Goal: Transaction & Acquisition: Book appointment/travel/reservation

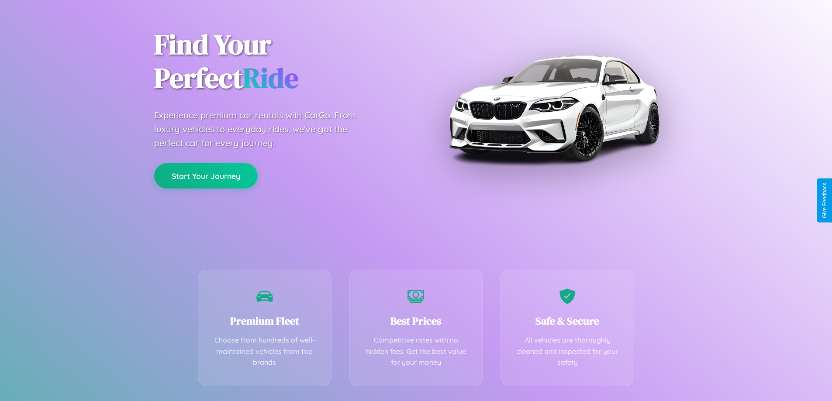
scroll to position [172, 0]
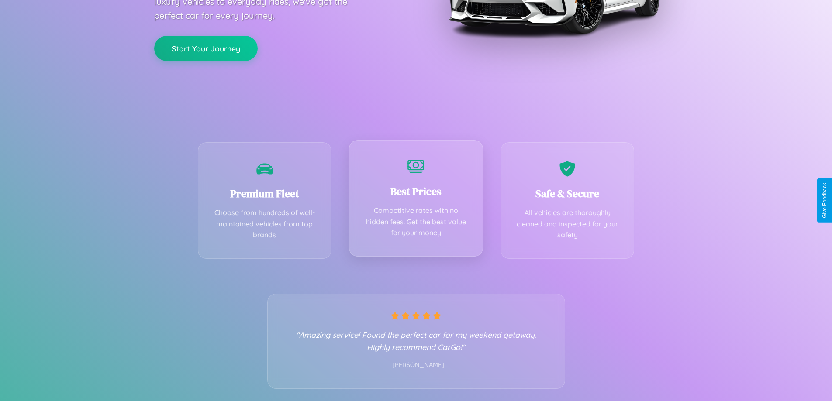
click at [416, 200] on div "Best Prices Competitive rates with no hidden fees. Get the best value for your …" at bounding box center [416, 198] width 134 height 117
click at [206, 48] on button "Start Your Journey" at bounding box center [205, 47] width 103 height 25
click at [206, 47] on button "Start Your Journey" at bounding box center [205, 47] width 103 height 25
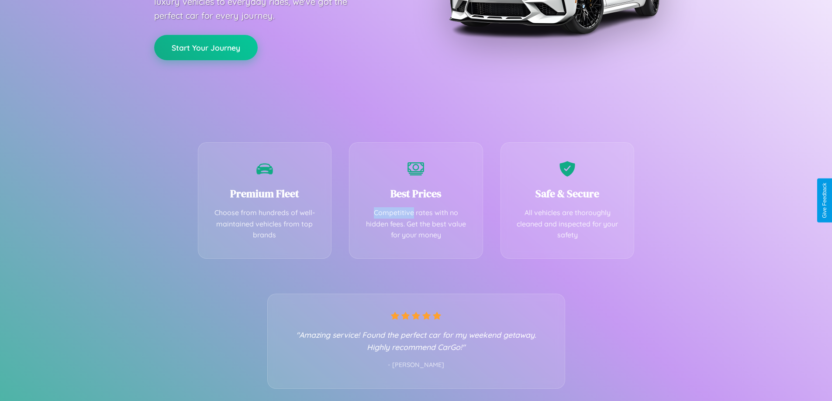
click at [206, 47] on button "Start Your Journey" at bounding box center [205, 47] width 103 height 25
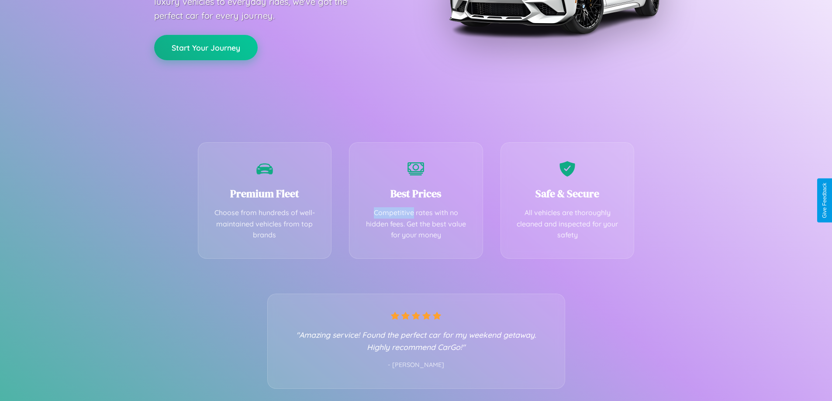
click at [206, 47] on button "Start Your Journey" at bounding box center [205, 47] width 103 height 25
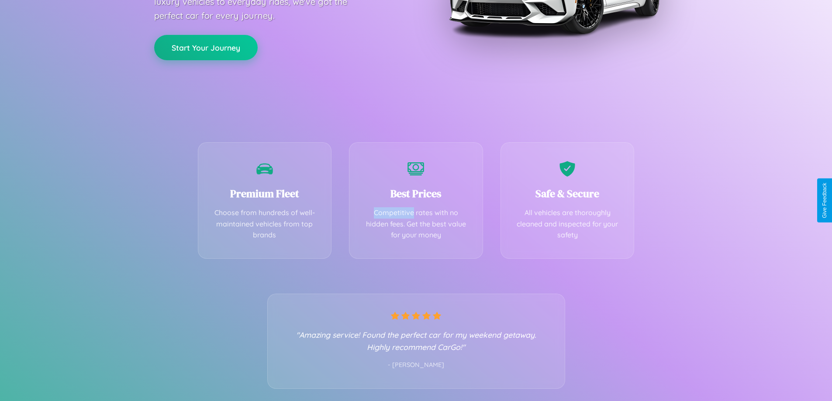
click at [206, 47] on button "Start Your Journey" at bounding box center [205, 47] width 103 height 25
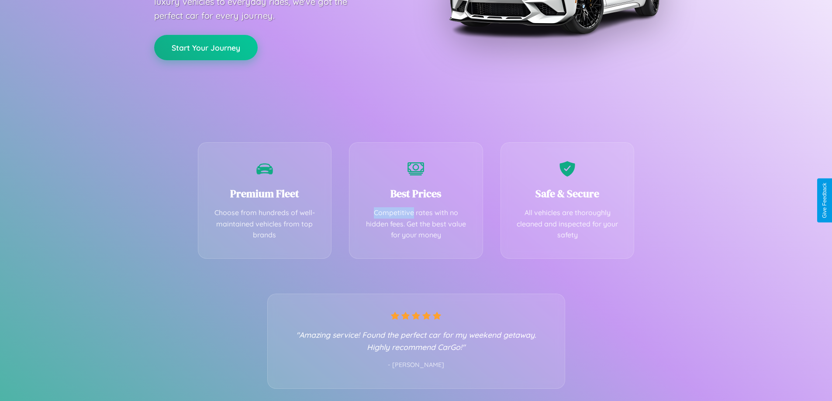
click at [206, 47] on button "Start Your Journey" at bounding box center [205, 47] width 103 height 25
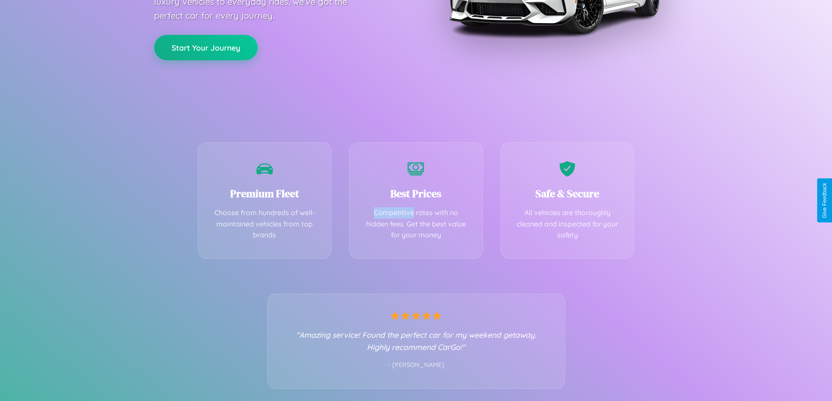
click at [206, 47] on button "Start Your Journey" at bounding box center [205, 47] width 103 height 25
